Goal: Go to known website: Access a specific website the user already knows

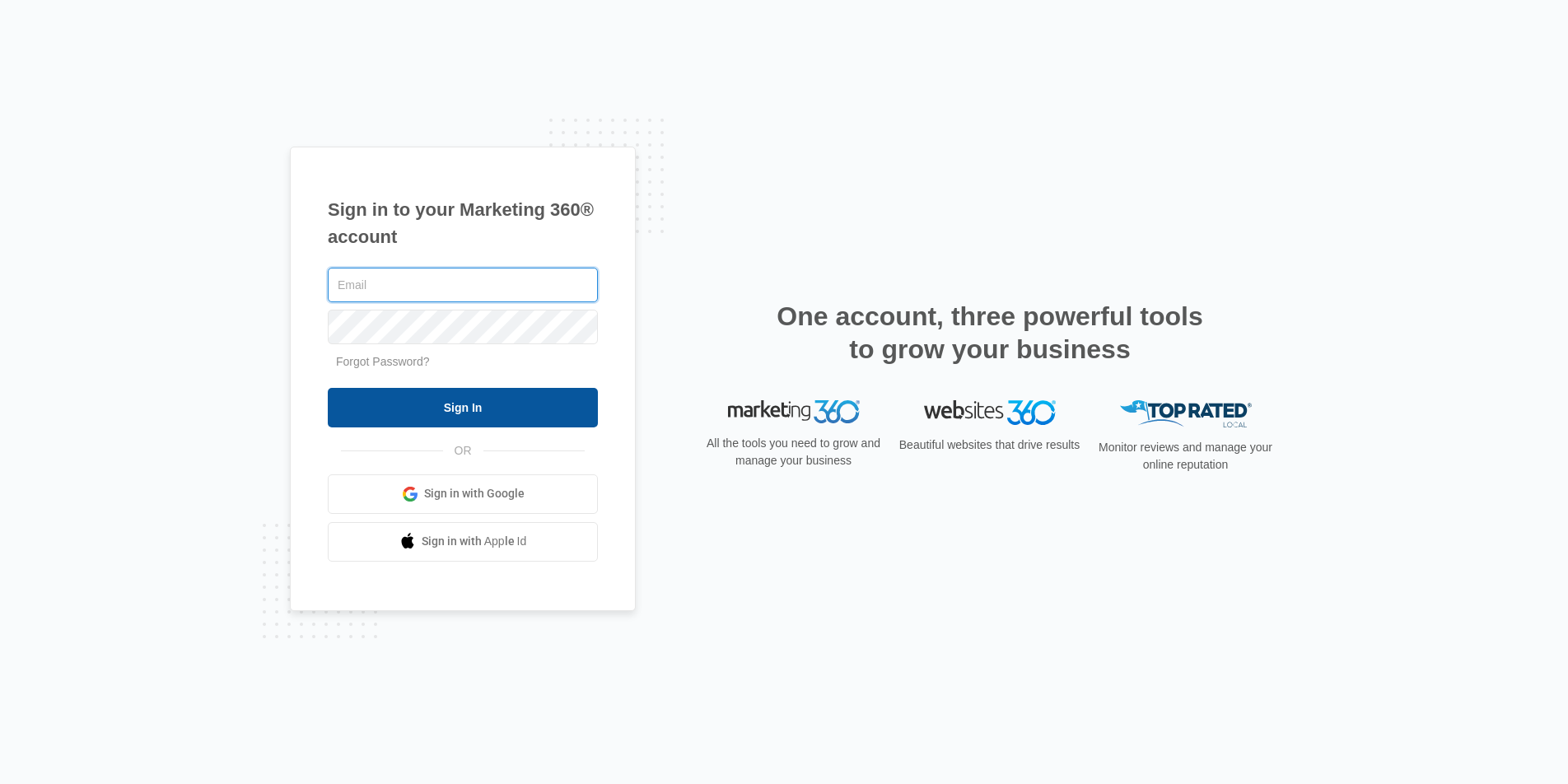
type input "[DOMAIN_NAME][EMAIL_ADDRESS][DOMAIN_NAME]"
click at [474, 413] on input "Sign In" at bounding box center [462, 408] width 270 height 40
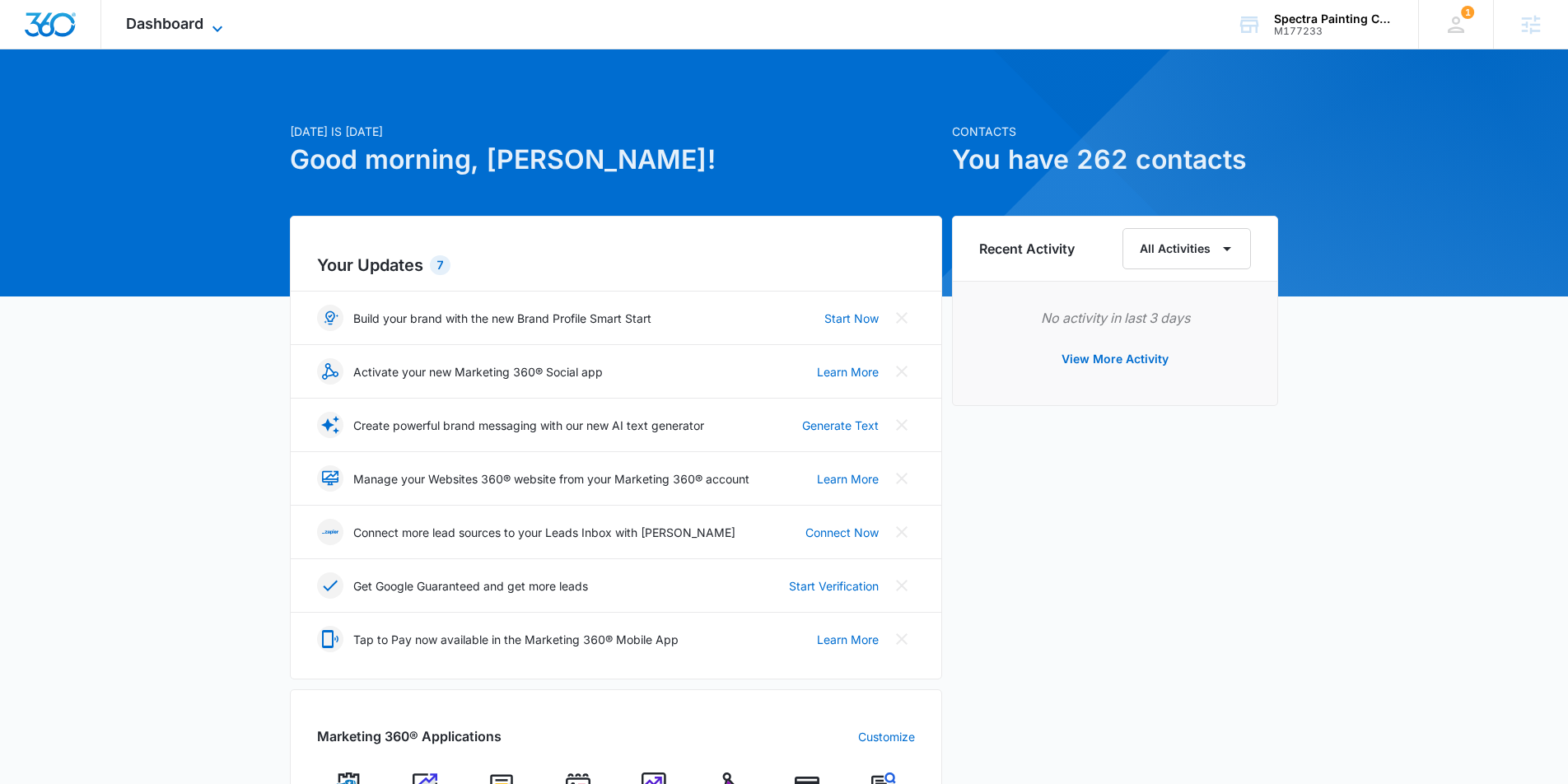
click at [214, 27] on icon at bounding box center [217, 29] width 20 height 20
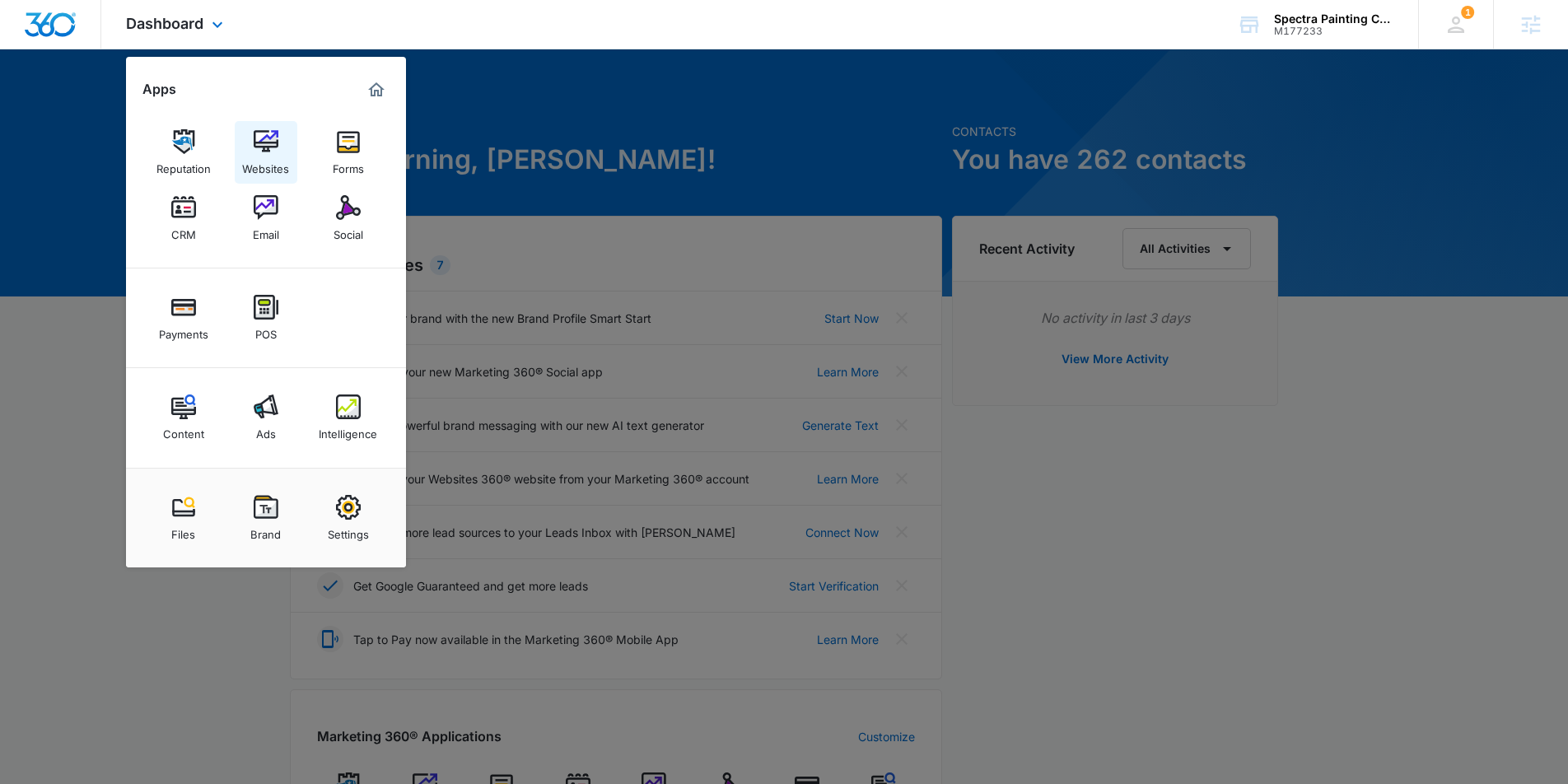
click at [266, 158] on div "Websites" at bounding box center [265, 164] width 47 height 22
